Goal: Information Seeking & Learning: Learn about a topic

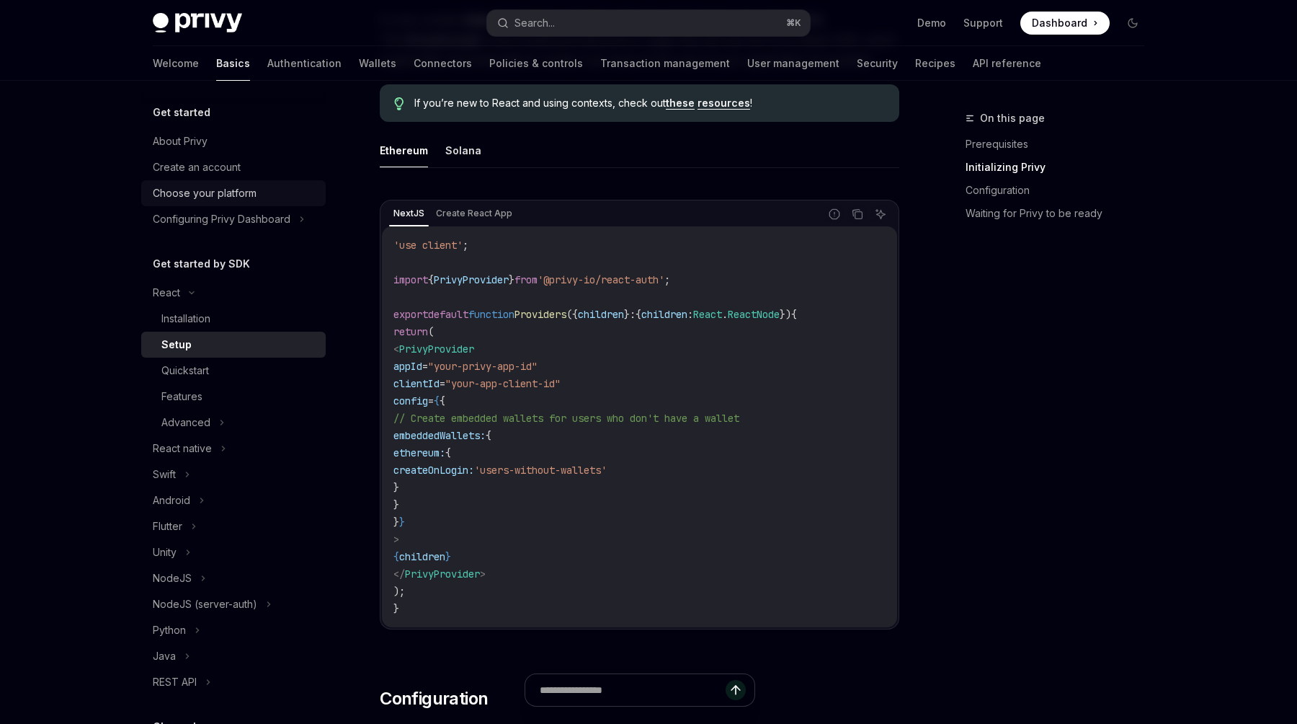
click at [216, 195] on div "Choose your platform" at bounding box center [205, 193] width 104 height 17
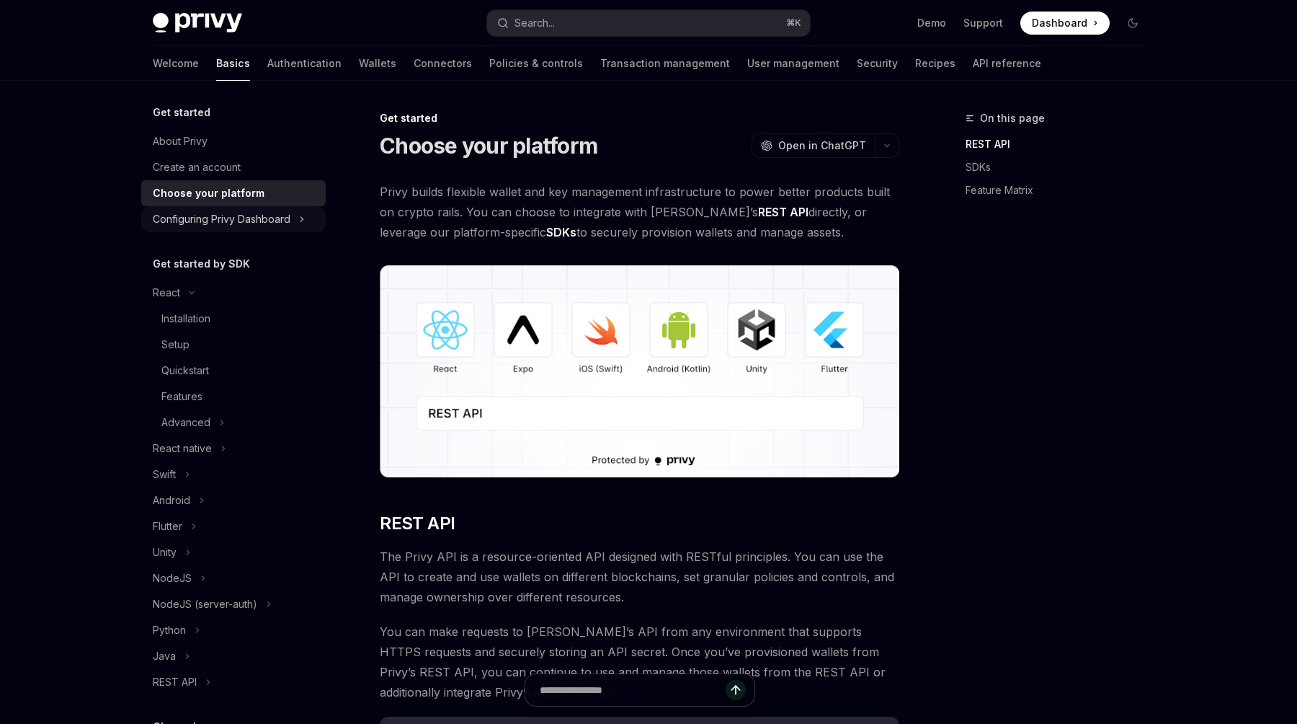
click at [217, 222] on div "Configuring Privy Dashboard" at bounding box center [222, 218] width 138 height 17
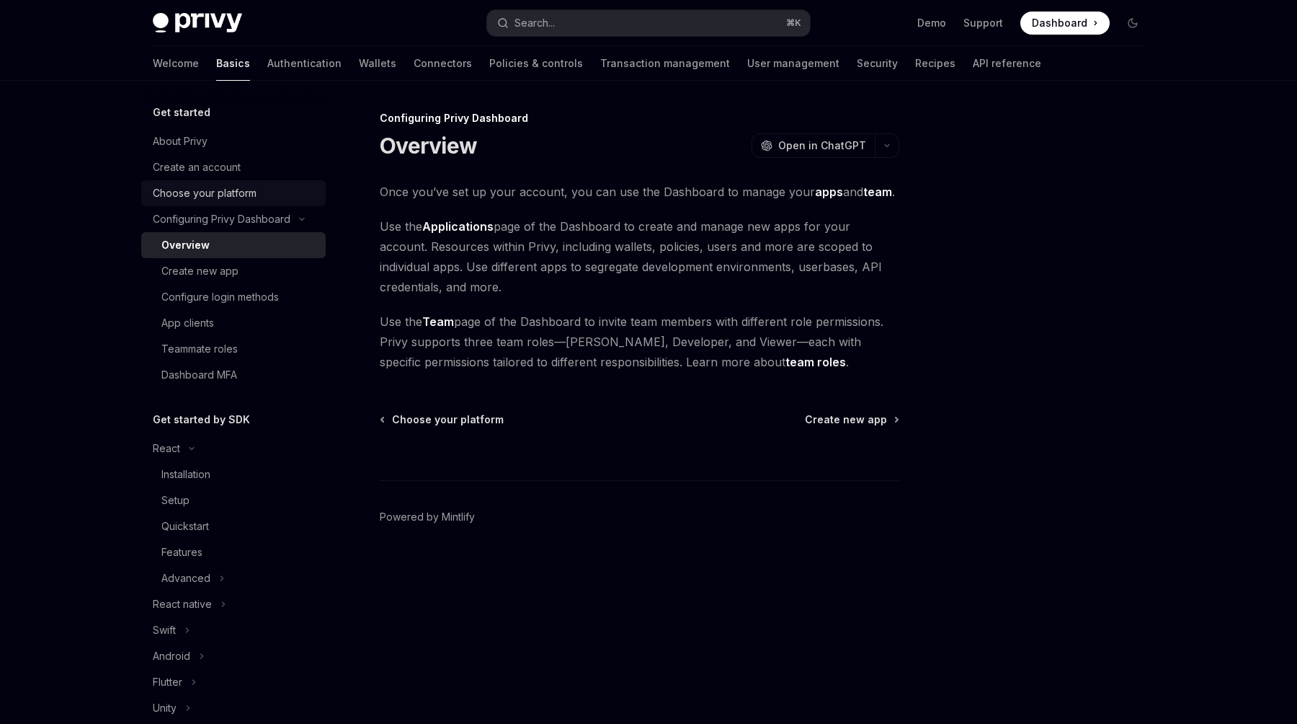
click at [216, 192] on div "Choose your platform" at bounding box center [205, 193] width 104 height 17
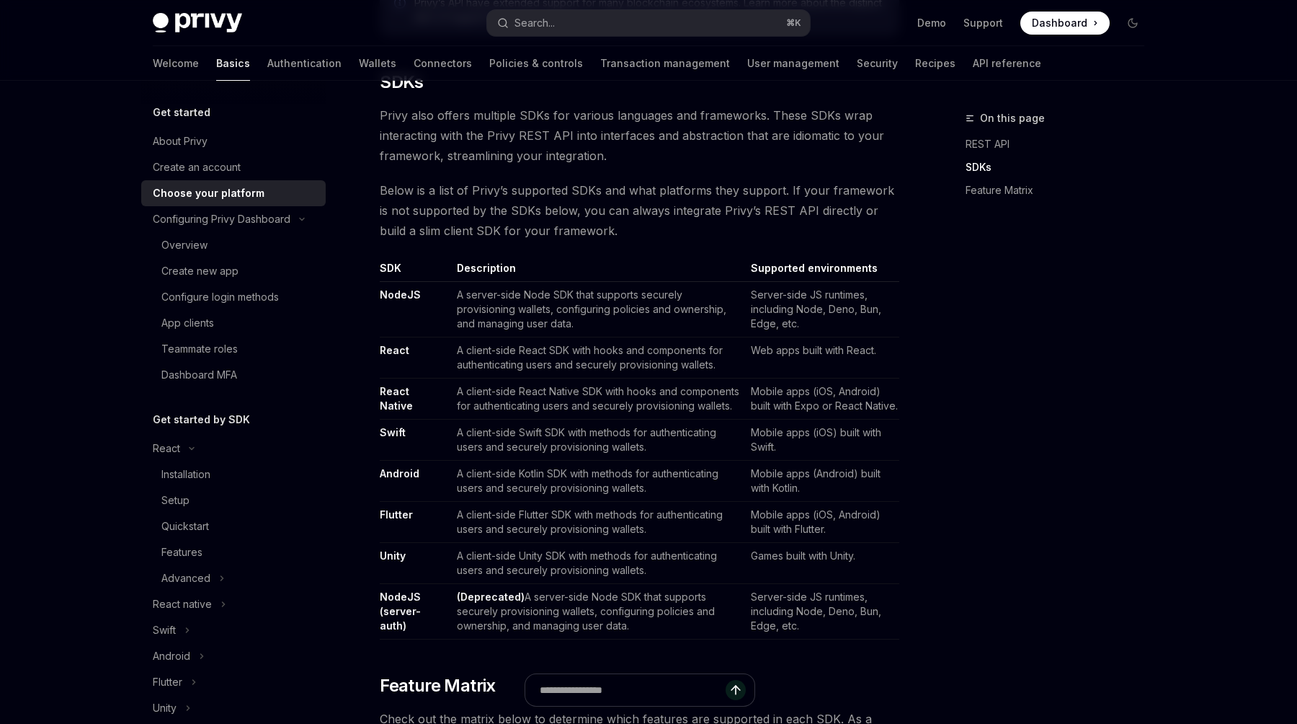
scroll to position [747, 0]
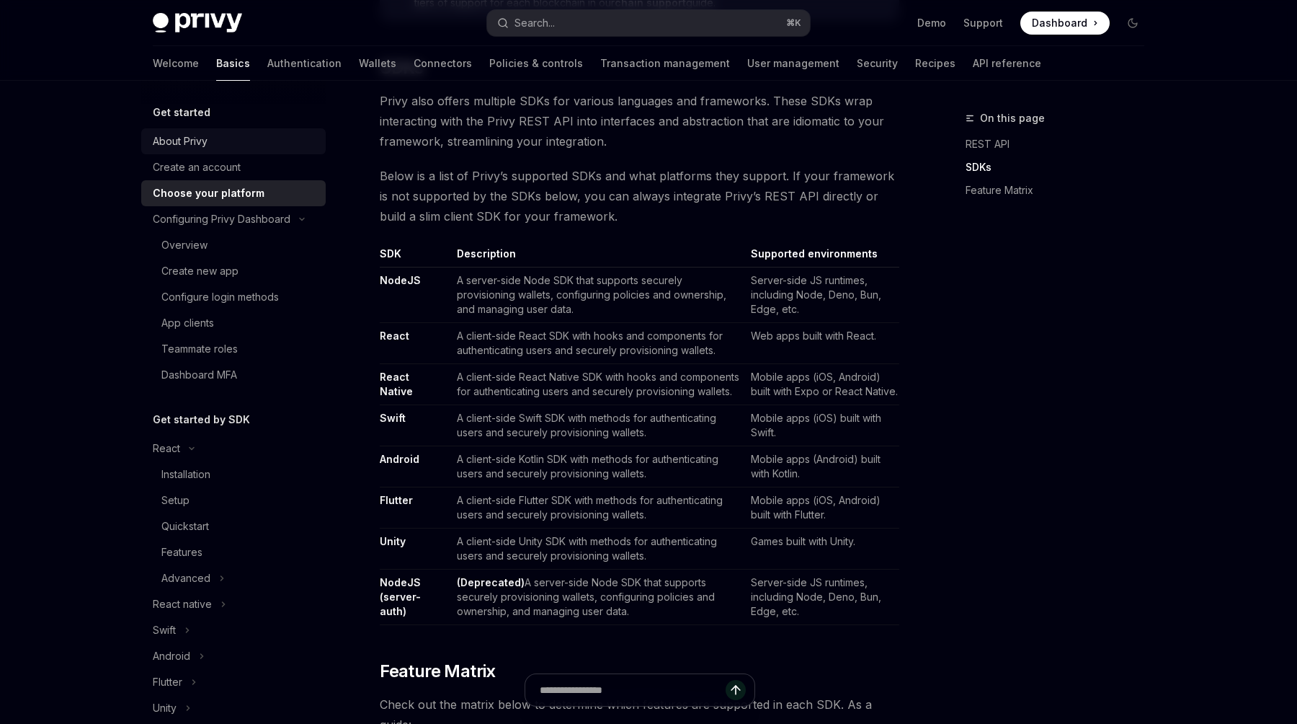
click at [159, 136] on div "About Privy" at bounding box center [180, 141] width 55 height 17
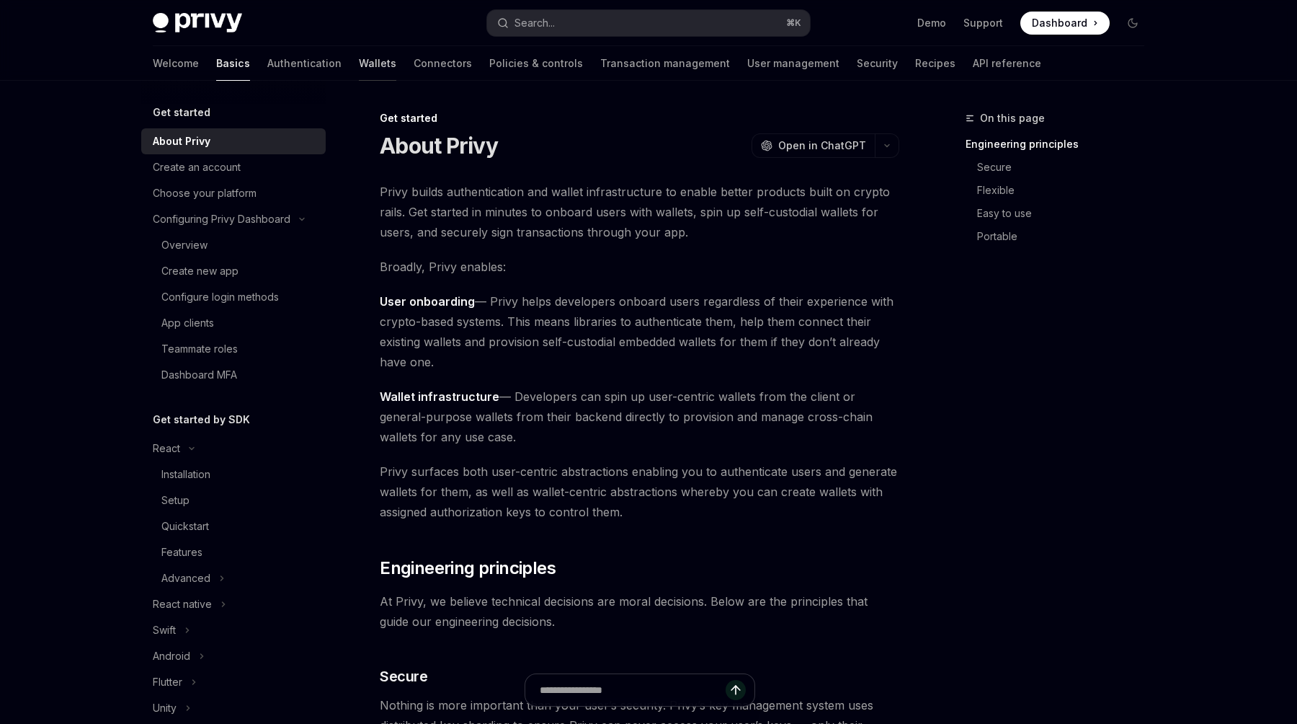
click at [359, 68] on link "Wallets" at bounding box center [377, 63] width 37 height 35
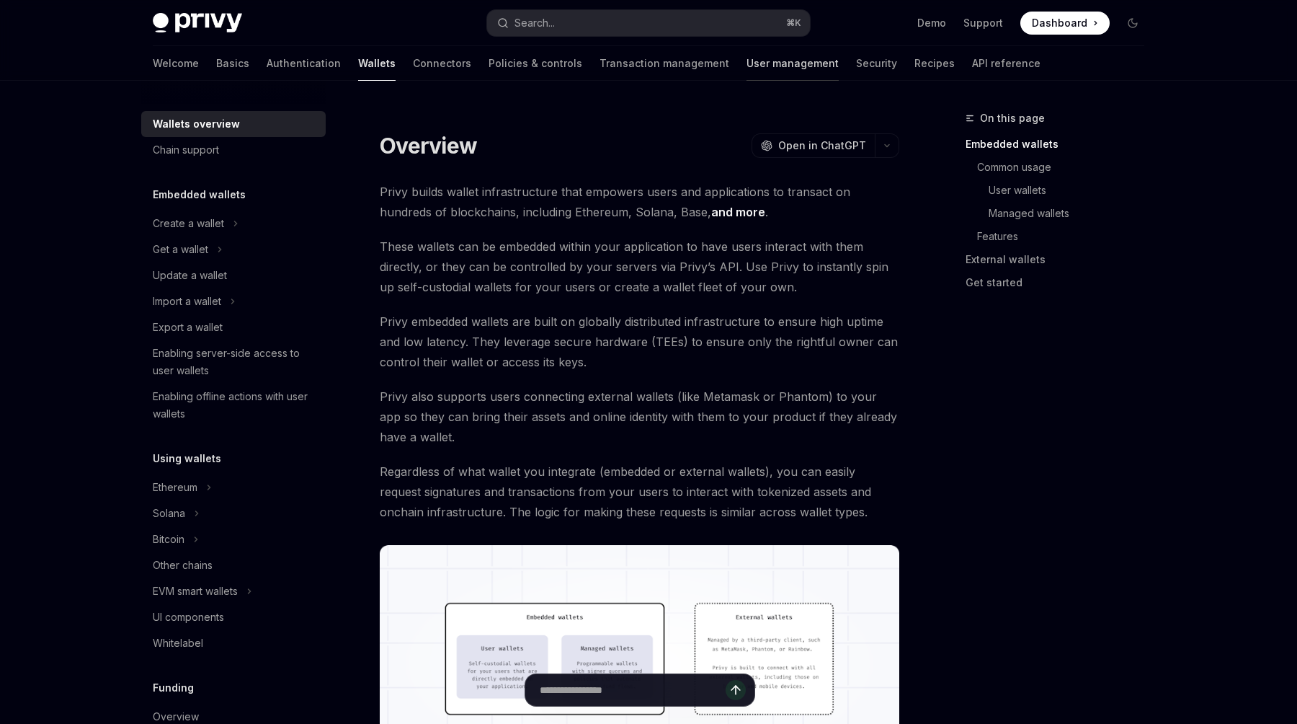
click at [747, 65] on link "User management" at bounding box center [793, 63] width 92 height 35
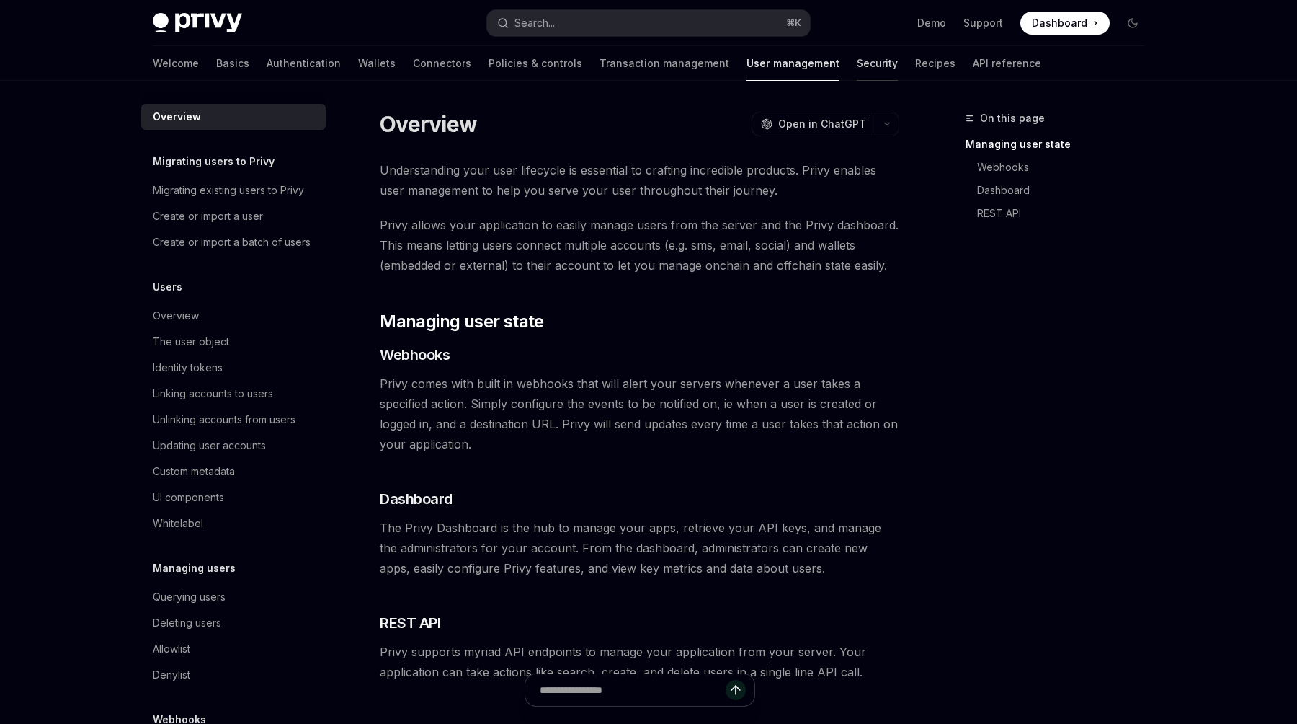
click at [857, 59] on link "Security" at bounding box center [877, 63] width 41 height 35
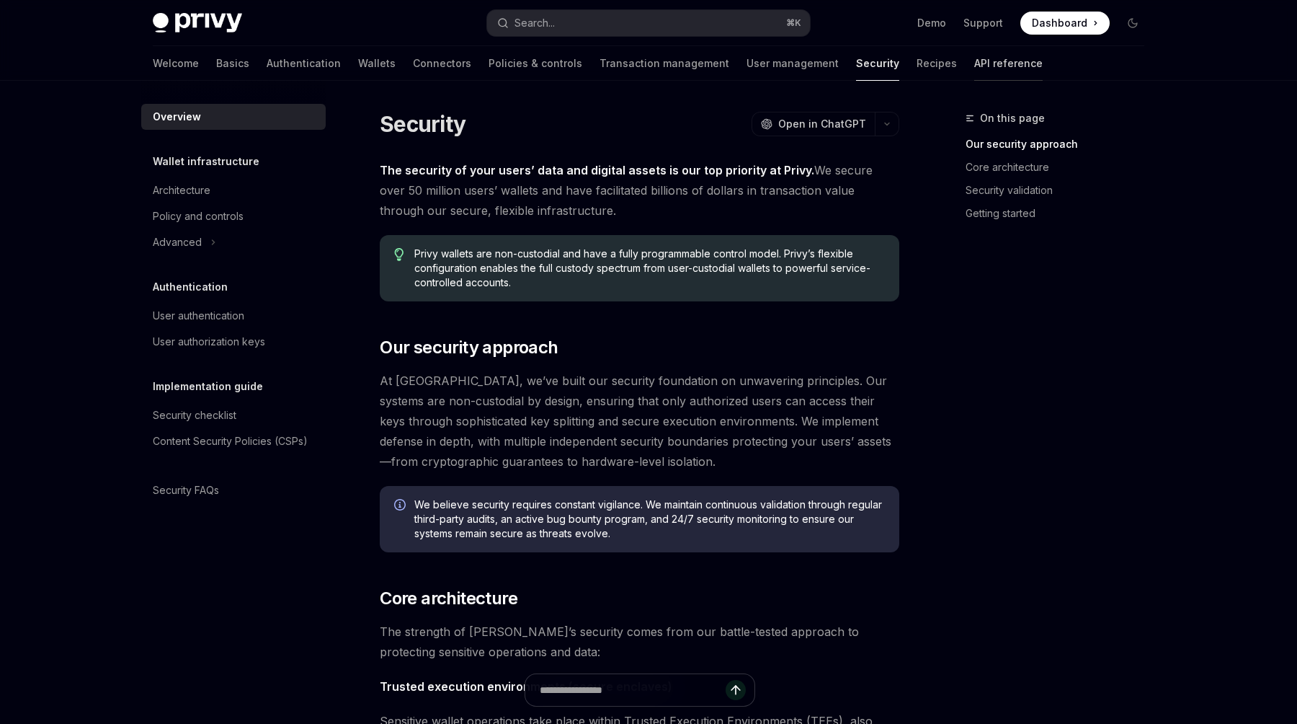
click at [975, 57] on link "API reference" at bounding box center [1009, 63] width 68 height 35
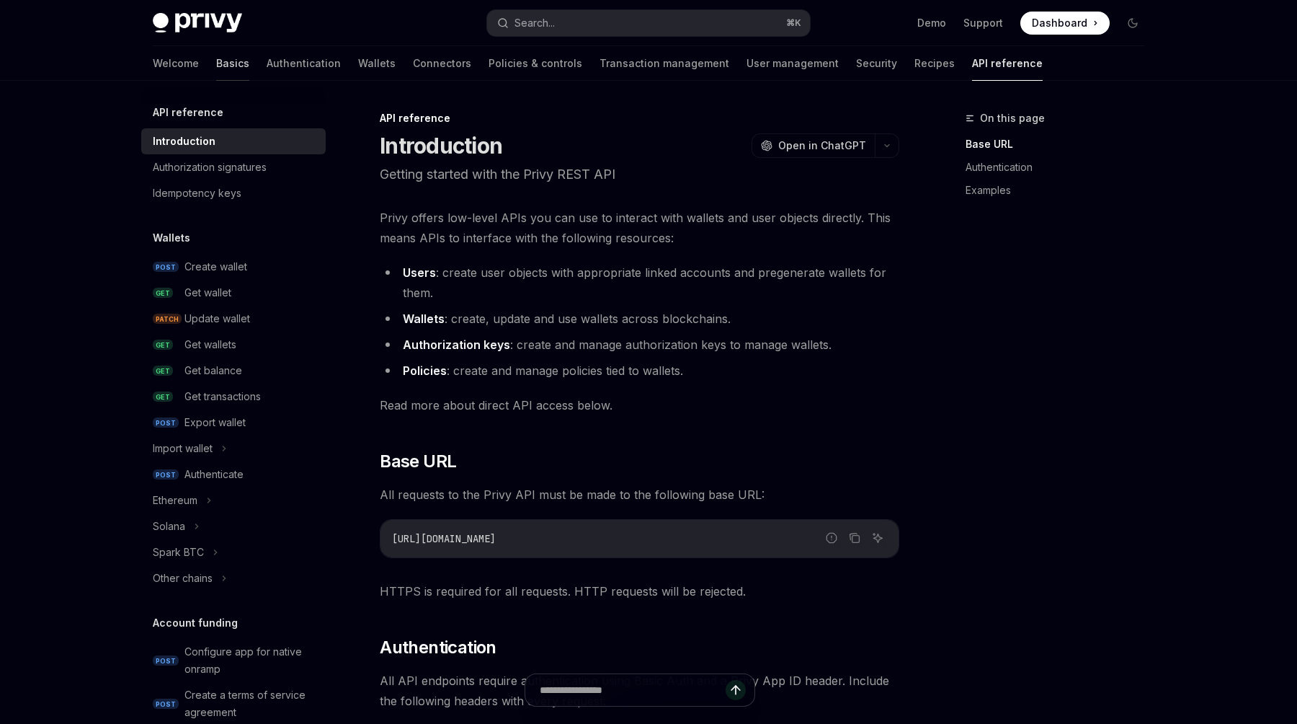
click at [216, 62] on link "Basics" at bounding box center [232, 63] width 33 height 35
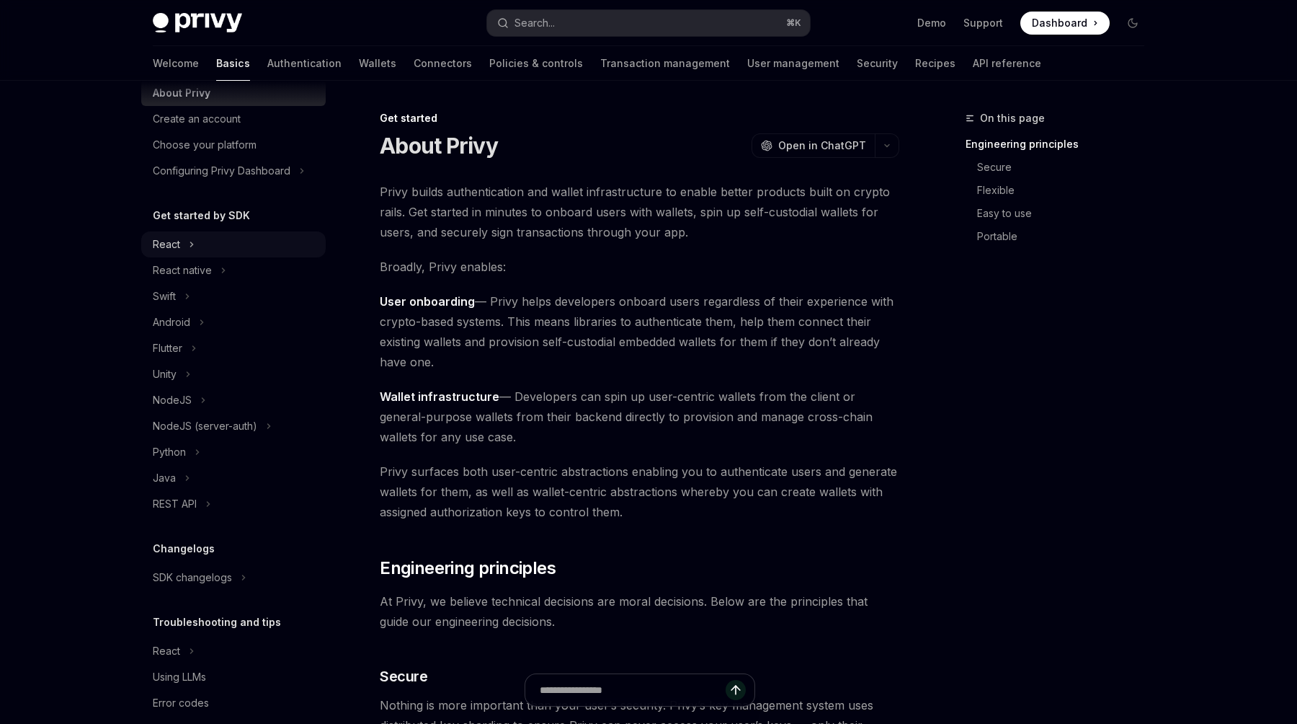
scroll to position [69, 0]
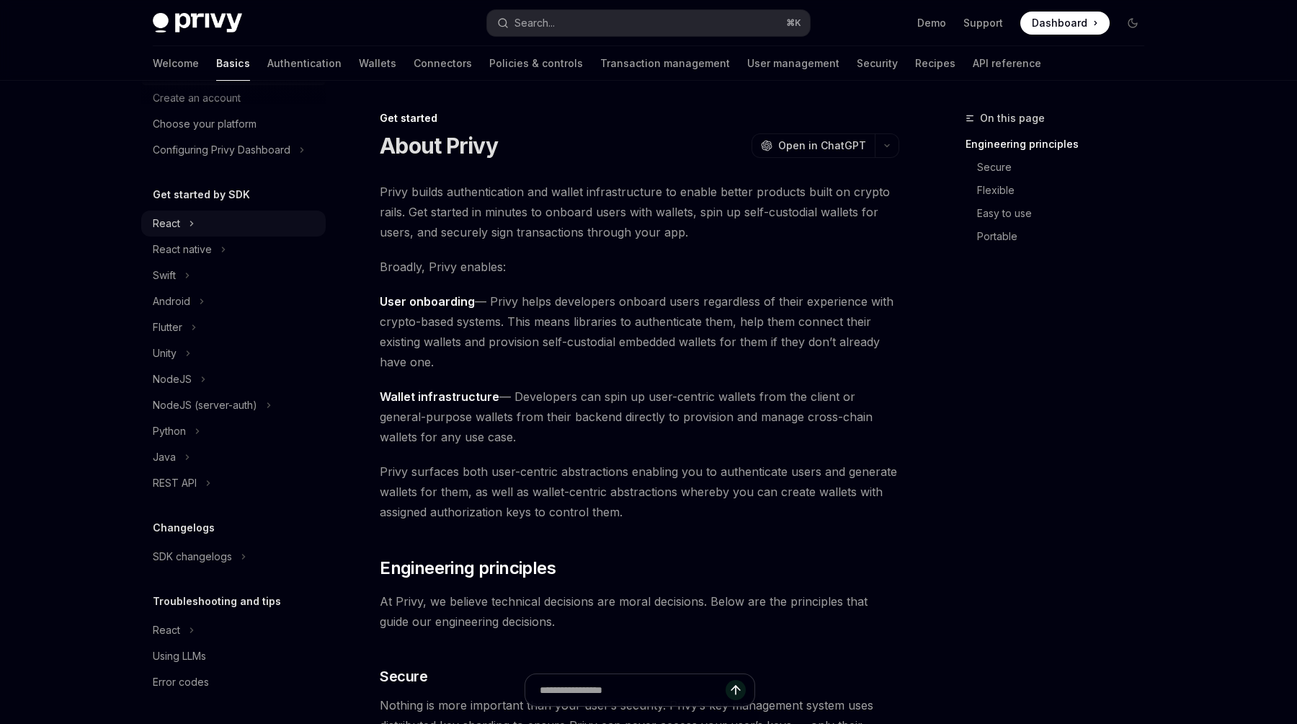
click at [198, 222] on div "React" at bounding box center [233, 223] width 185 height 26
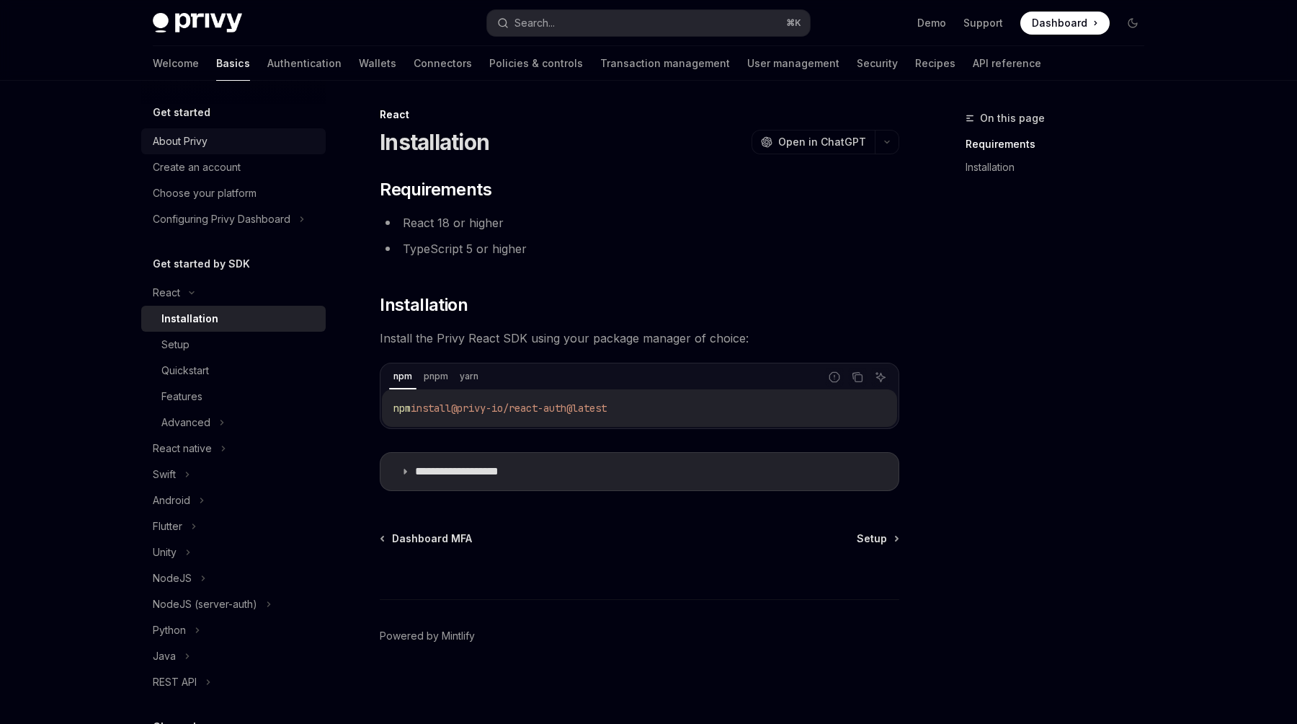
click at [177, 146] on div "About Privy" at bounding box center [180, 141] width 55 height 17
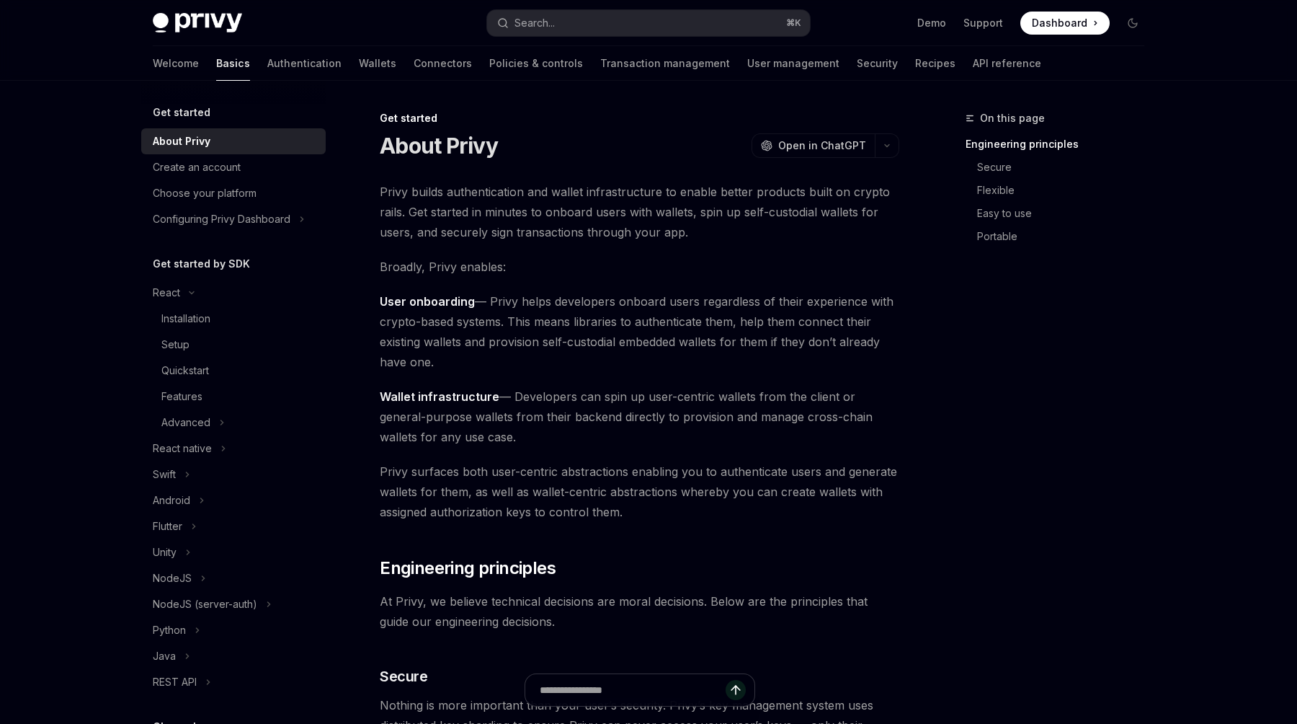
scroll to position [4, 0]
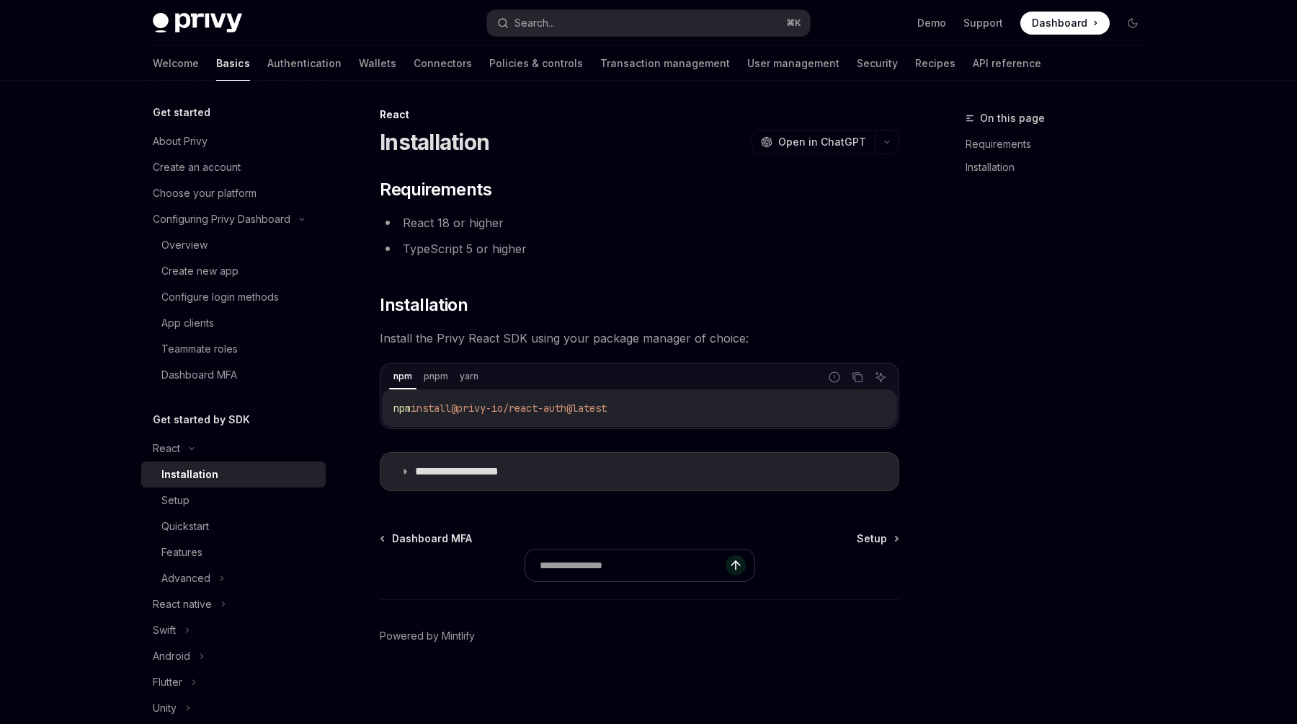
scroll to position [4, 0]
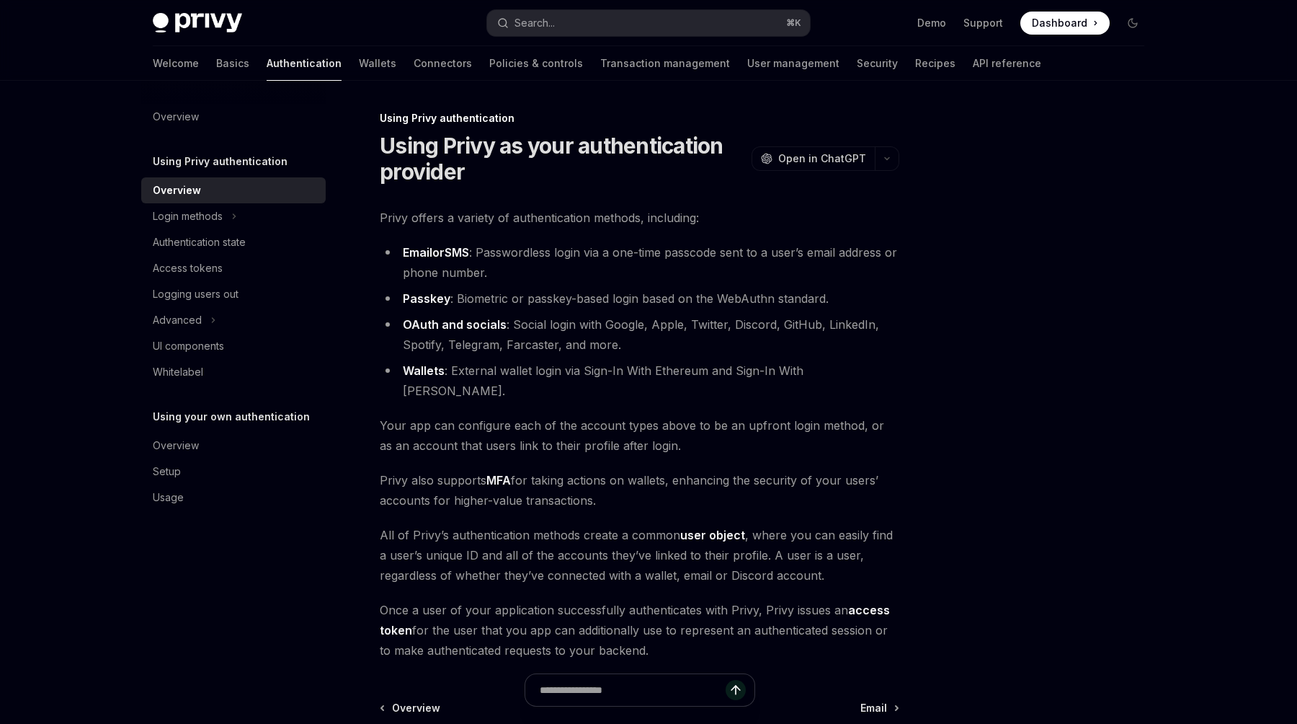
type textarea "*"
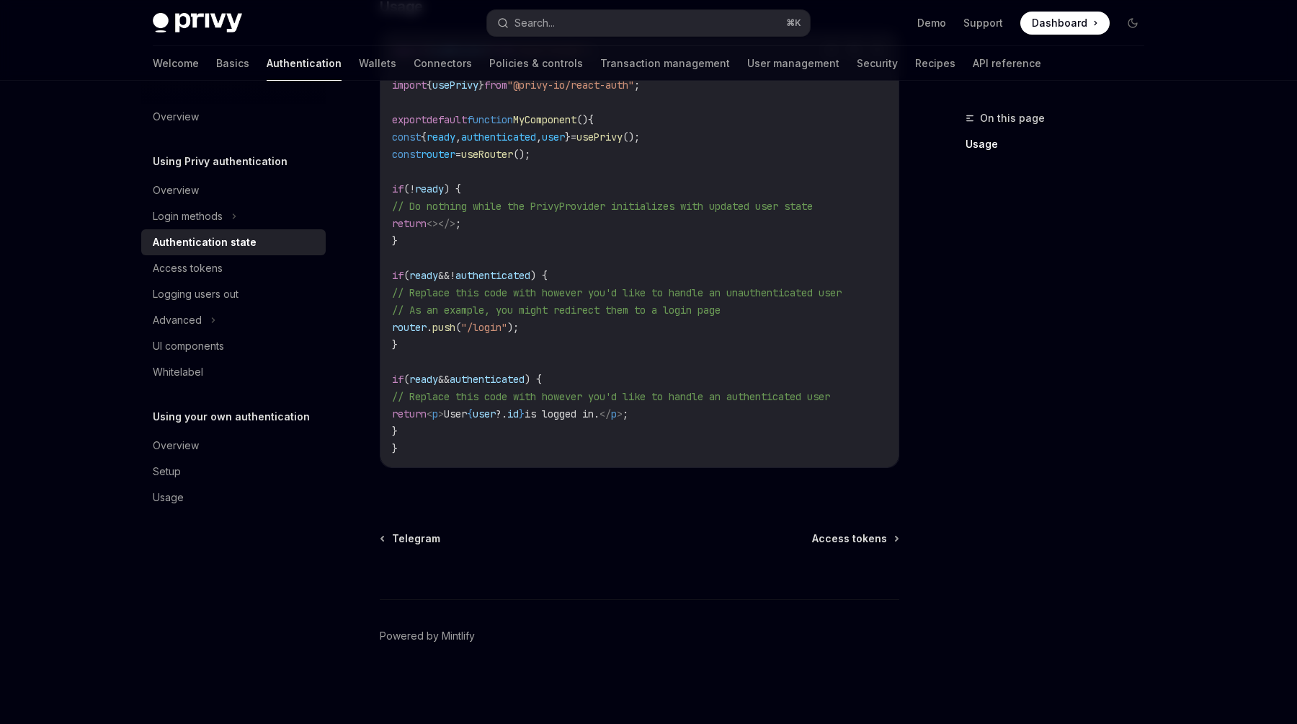
scroll to position [521, 0]
click at [1105, 288] on div "On this page Usage" at bounding box center [1046, 417] width 219 height 614
click at [939, 33] on ul "Demo Support Dashboard Dashboard" at bounding box center [1014, 23] width 192 height 23
click at [937, 22] on link "Demo" at bounding box center [932, 23] width 29 height 14
